Goal: Check status

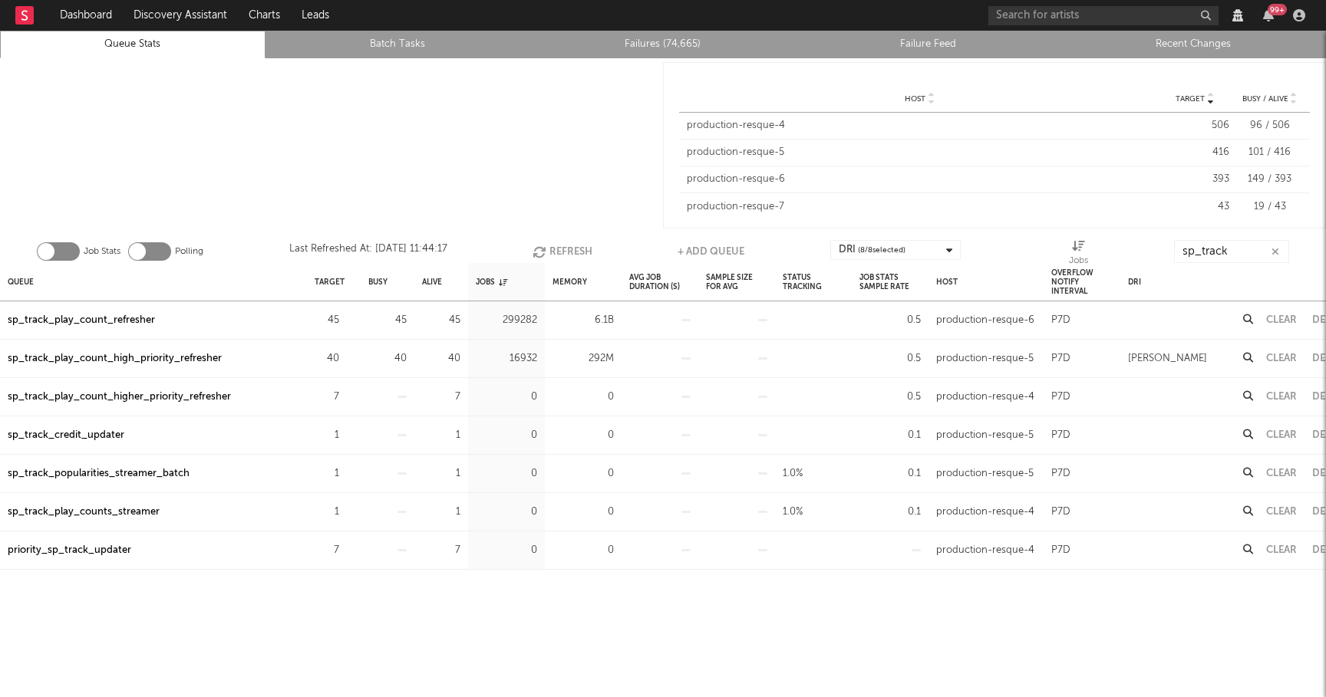
click at [552, 247] on button "Refresh" at bounding box center [562, 251] width 60 height 23
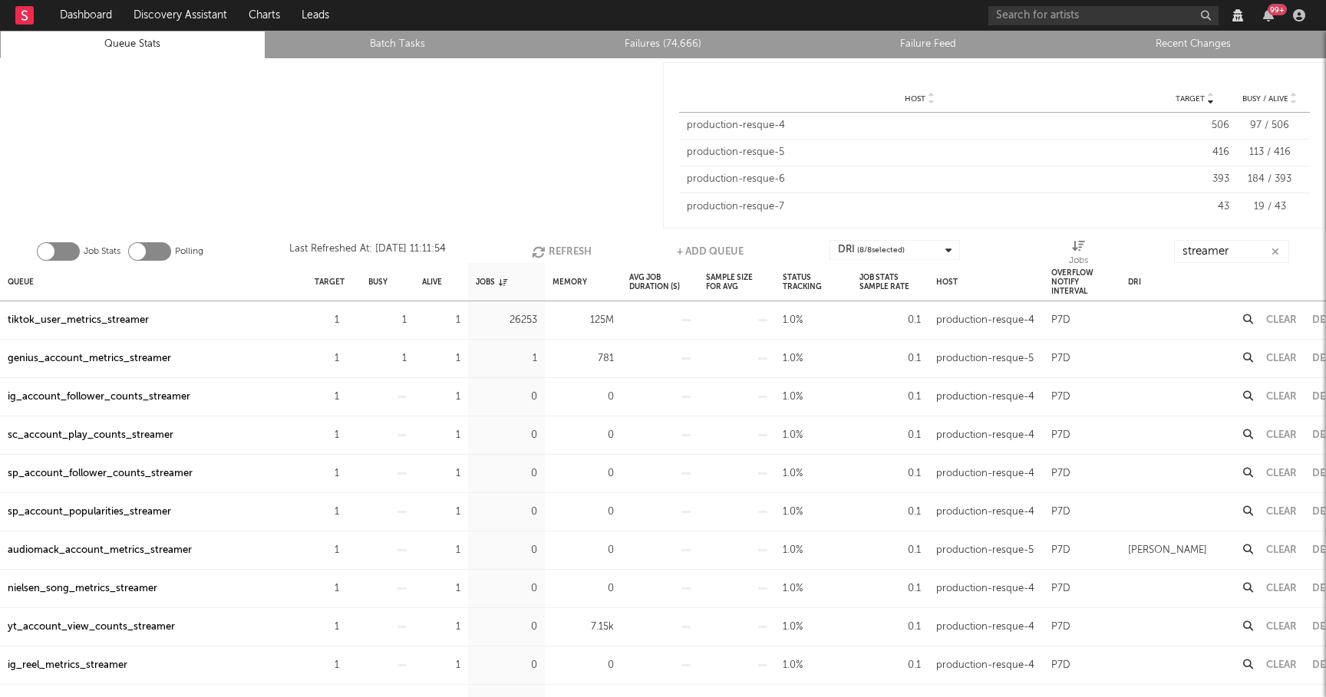
click at [561, 249] on button "Refresh" at bounding box center [562, 251] width 60 height 23
